Goal: Task Accomplishment & Management: Manage account settings

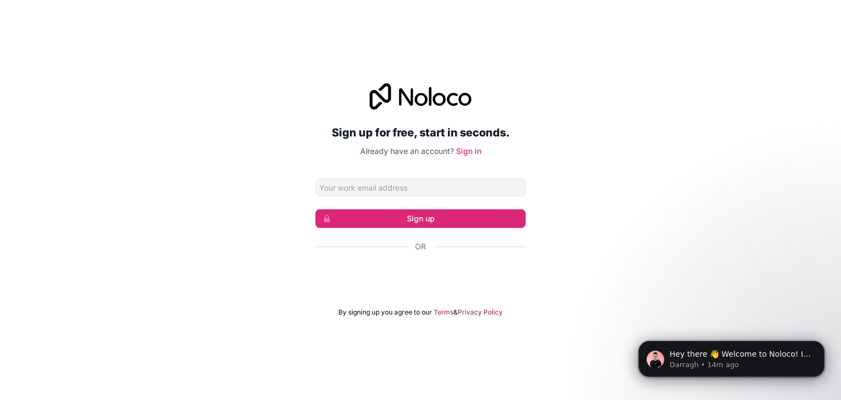
click at [625, 275] on div "Sign up for free, start in seconds. Already have an account? Sign in Sign up Or…" at bounding box center [420, 200] width 841 height 264
type input "saishchaudhari136@gmail.com"
click button "Sign up" at bounding box center [420, 218] width 210 height 19
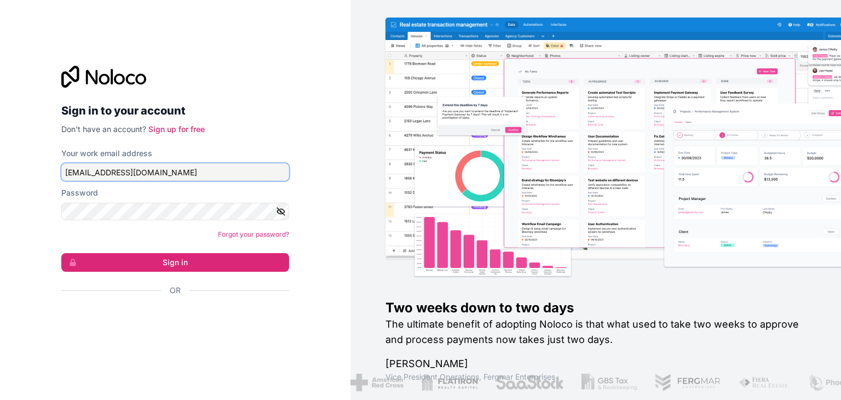
click at [201, 174] on input "[EMAIL_ADDRESS][DOMAIN_NAME]" at bounding box center [175, 172] width 228 height 18
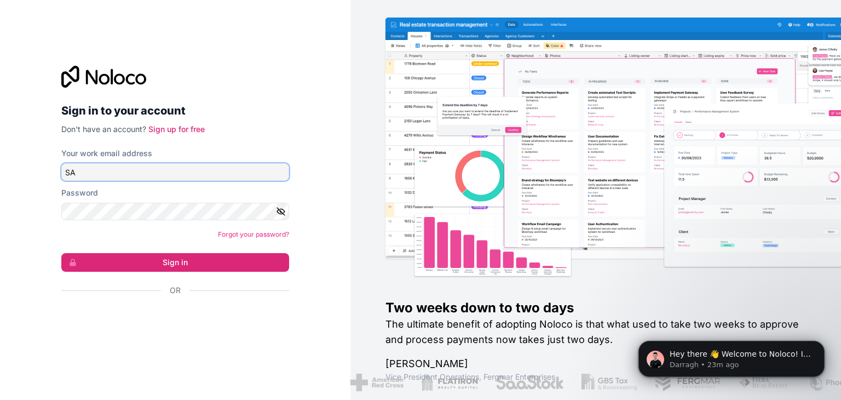
type input "S"
type input "[EMAIL_ADDRESS][DOMAIN_NAME]"
click at [280, 209] on icon "button" at bounding box center [281, 211] width 10 height 10
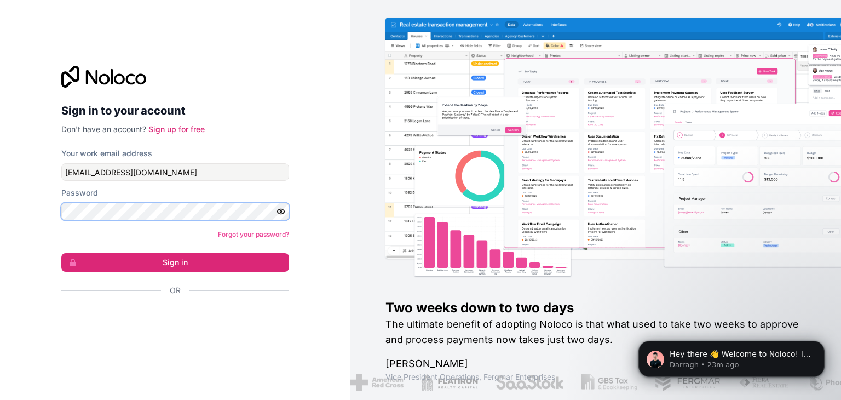
click at [61, 253] on button "Sign in" at bounding box center [175, 262] width 228 height 19
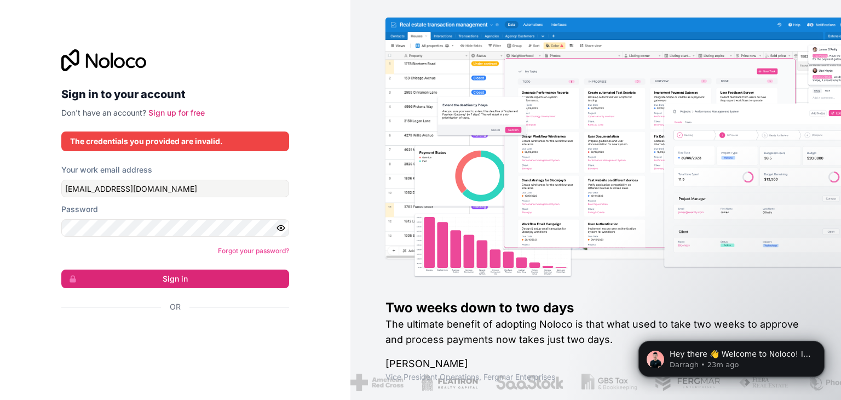
click at [324, 103] on div "Sign in to your account Don't have an account? Sign up for free The credentials…" at bounding box center [175, 200] width 350 height 400
click at [263, 253] on link "Forgot your password?" at bounding box center [253, 250] width 71 height 8
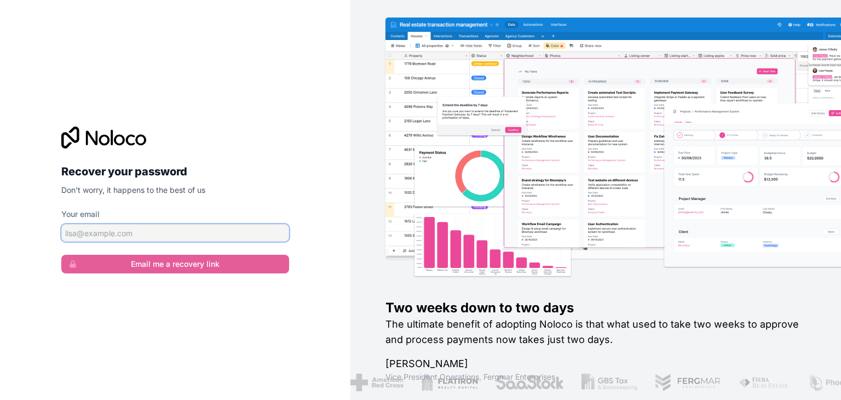
click at [136, 234] on input "Your email" at bounding box center [175, 233] width 228 height 18
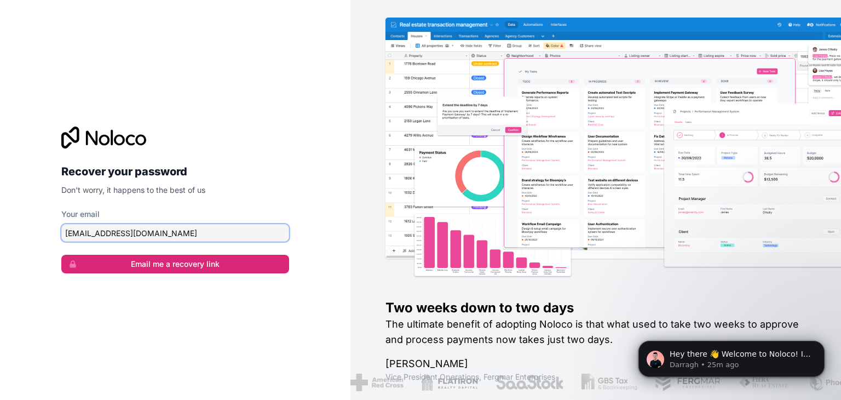
type input "saishchaudhari136@gmail.com"
click at [61, 255] on button "Email me a recovery link" at bounding box center [175, 264] width 228 height 19
